Goal: Information Seeking & Learning: Check status

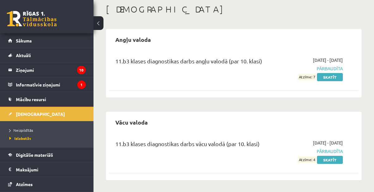
scroll to position [32, 0]
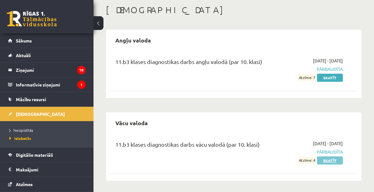
click at [342, 159] on link "Skatīt" at bounding box center [330, 160] width 26 height 8
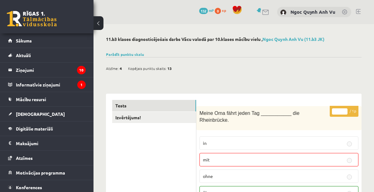
click at [374, 111] on html "0 Dāvanas 132 mP 0 xp Ngoc Quynh Anh Vu Sākums Aktuāli Kā mācīties eSKOLĀ Konta…" at bounding box center [187, 96] width 374 height 192
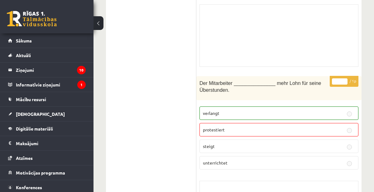
scroll to position [1429, 0]
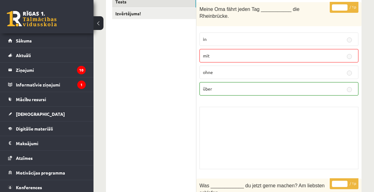
scroll to position [0, 0]
